Goal: Task Accomplishment & Management: Use online tool/utility

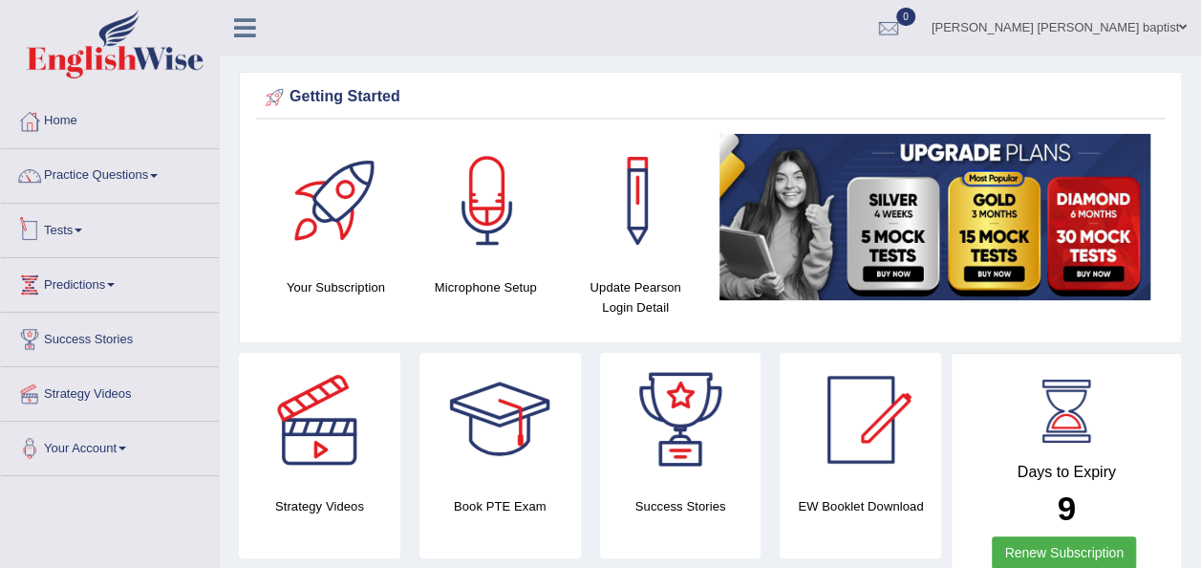
click at [80, 229] on link "Tests" at bounding box center [110, 228] width 218 height 48
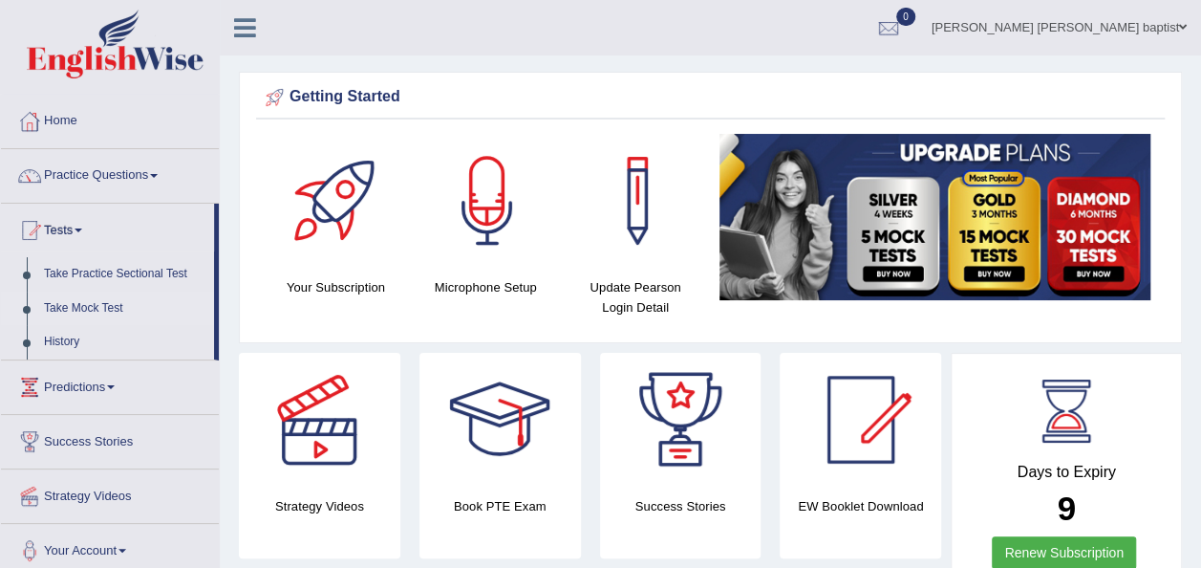
click at [97, 300] on link "Take Mock Test" at bounding box center [124, 308] width 179 height 34
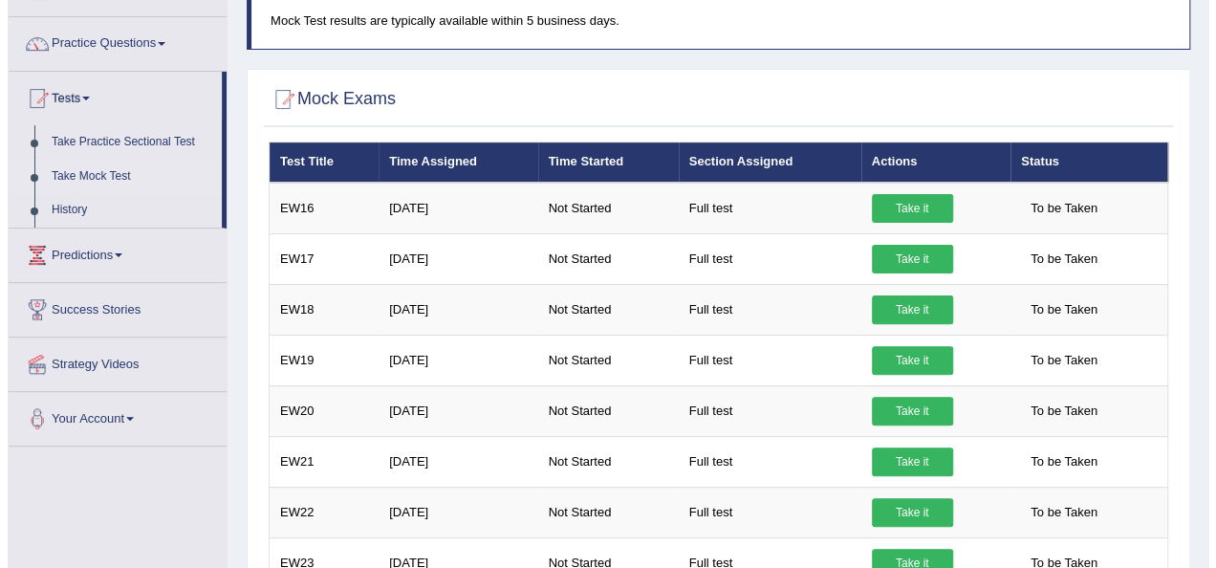
scroll to position [191, 0]
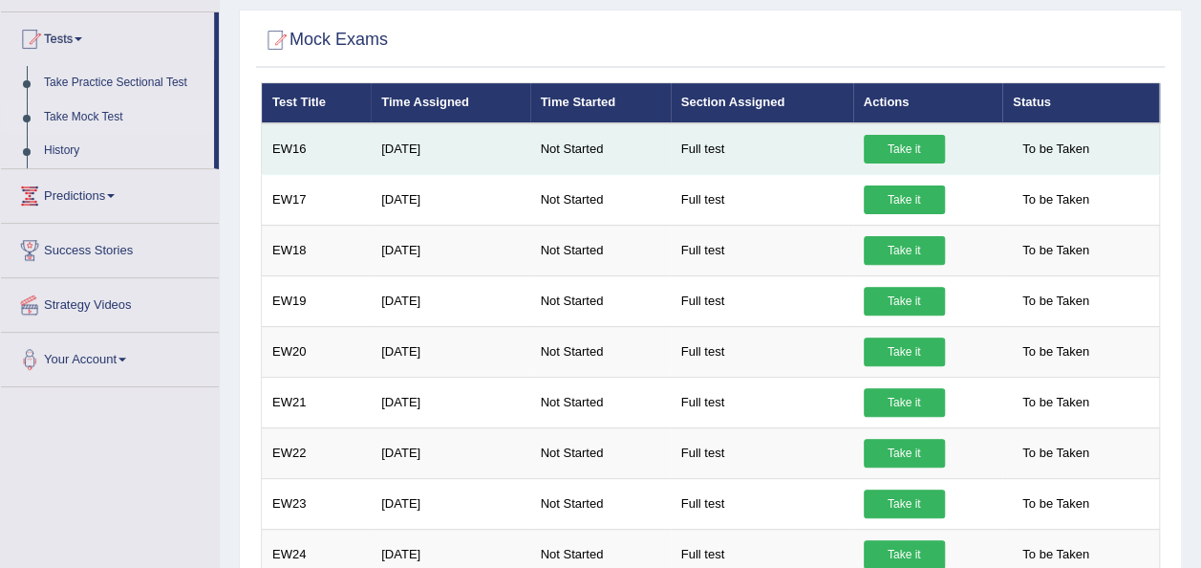
click at [896, 142] on link "Take it" at bounding box center [904, 149] width 81 height 29
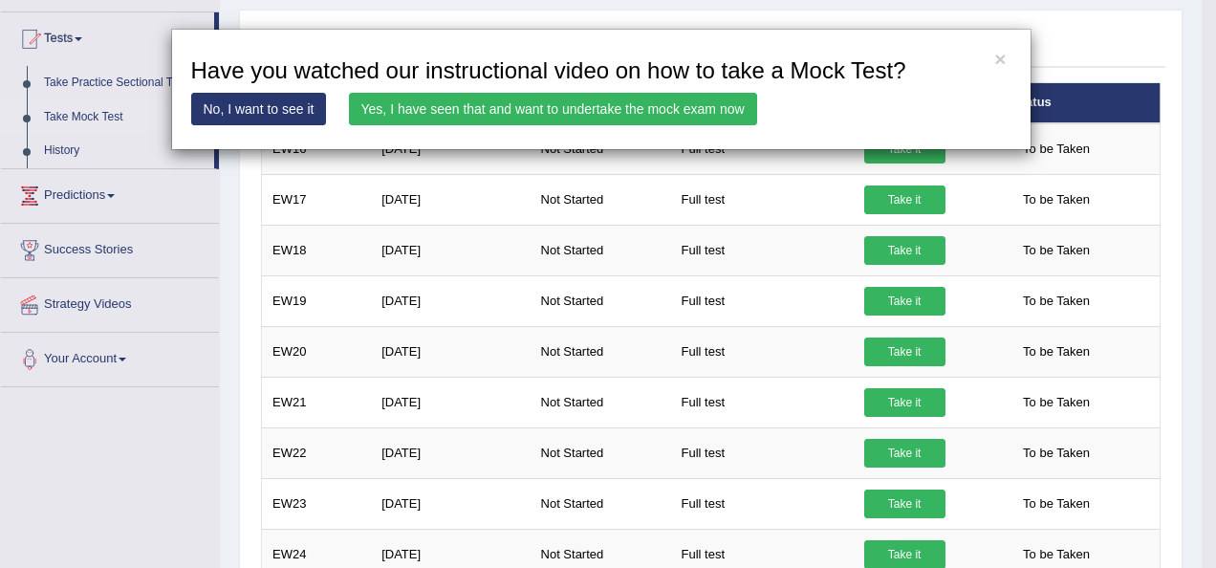
click at [642, 116] on link "Yes, I have seen that and want to undertake the mock exam now" at bounding box center [553, 109] width 408 height 32
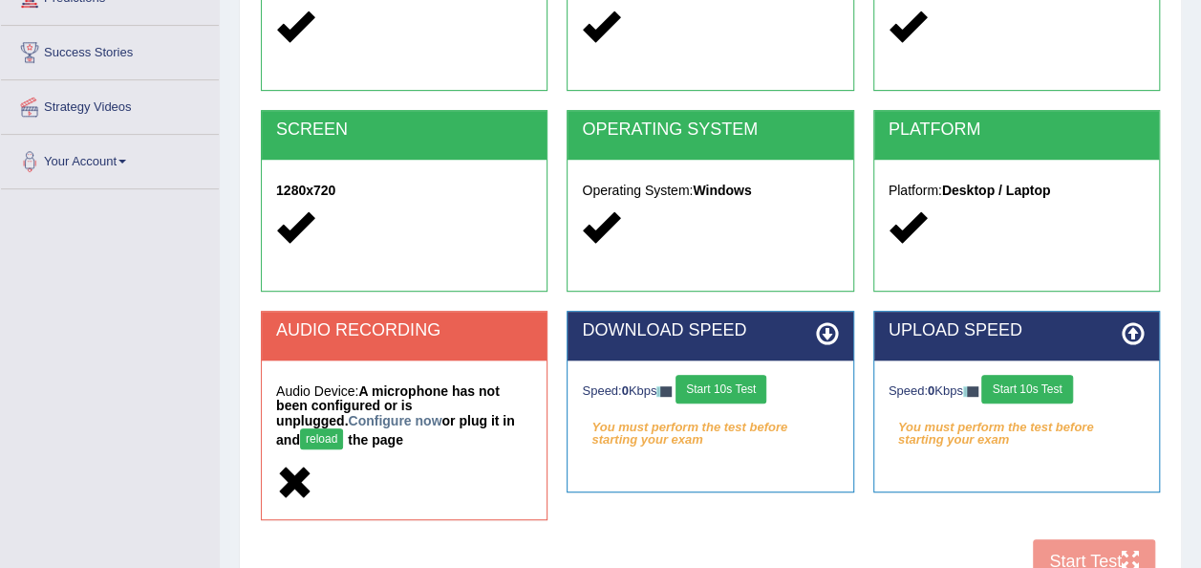
scroll to position [436, 0]
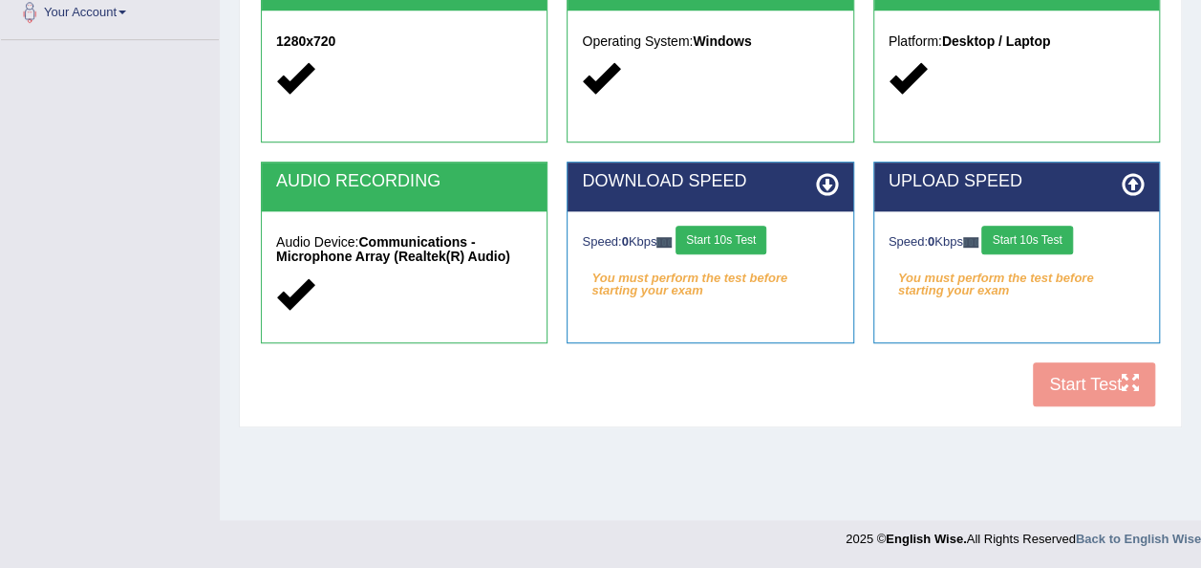
click at [715, 231] on button "Start 10s Test" at bounding box center [721, 240] width 91 height 29
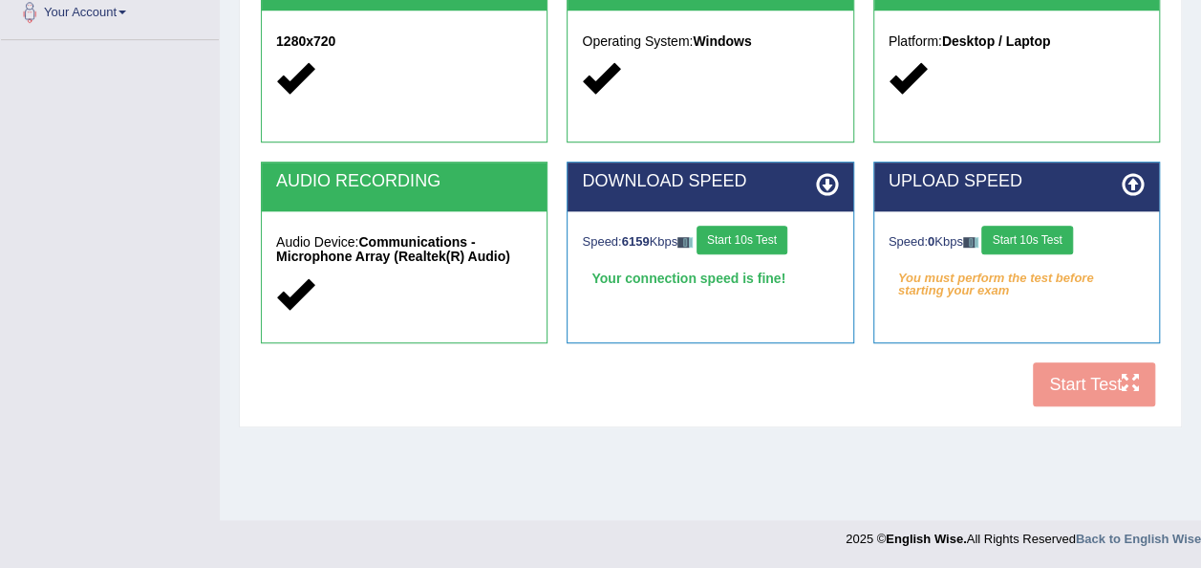
click at [1034, 244] on button "Start 10s Test" at bounding box center [1026, 240] width 91 height 29
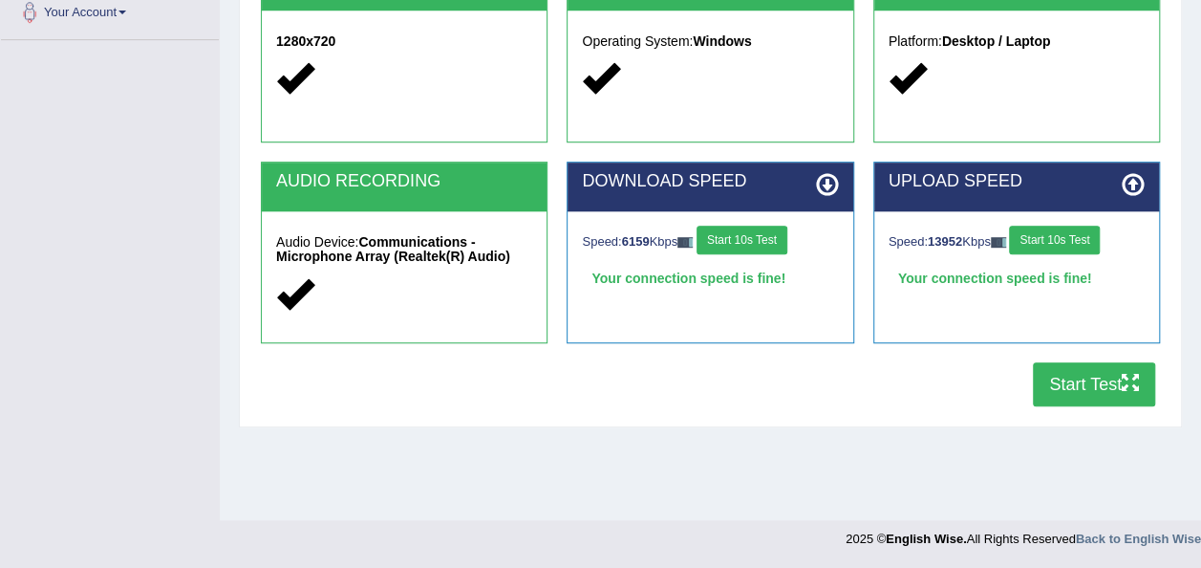
click at [1086, 388] on button "Start Test" at bounding box center [1094, 384] width 122 height 44
